Goal: Navigation & Orientation: Find specific page/section

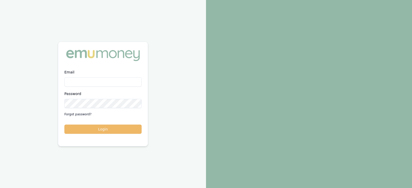
type input "[PERSON_NAME][EMAIL_ADDRESS][PERSON_NAME][DOMAIN_NAME]"
click at [108, 127] on button "Login" at bounding box center [102, 129] width 77 height 9
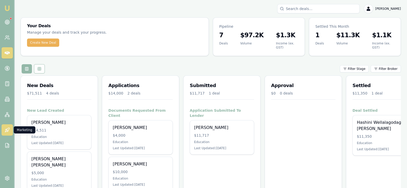
click at [8, 130] on icon at bounding box center [7, 130] width 5 height 5
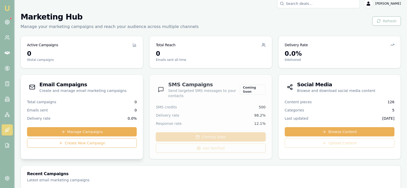
scroll to position [5, 0]
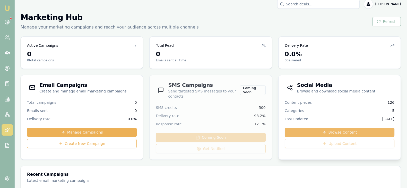
click at [300, 130] on link "Browse Content" at bounding box center [340, 132] width 110 height 9
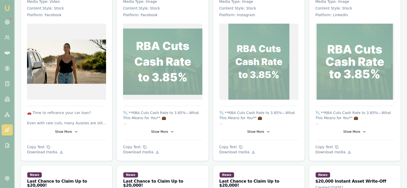
scroll to position [129, 0]
click at [59, 150] on icon at bounding box center [61, 152] width 4 height 4
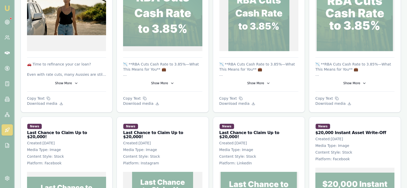
scroll to position [178, 0]
click at [75, 83] on icon at bounding box center [76, 83] width 2 height 1
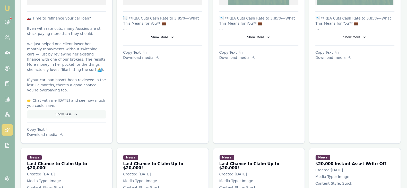
scroll to position [224, 0]
